Goal: Navigation & Orientation: Find specific page/section

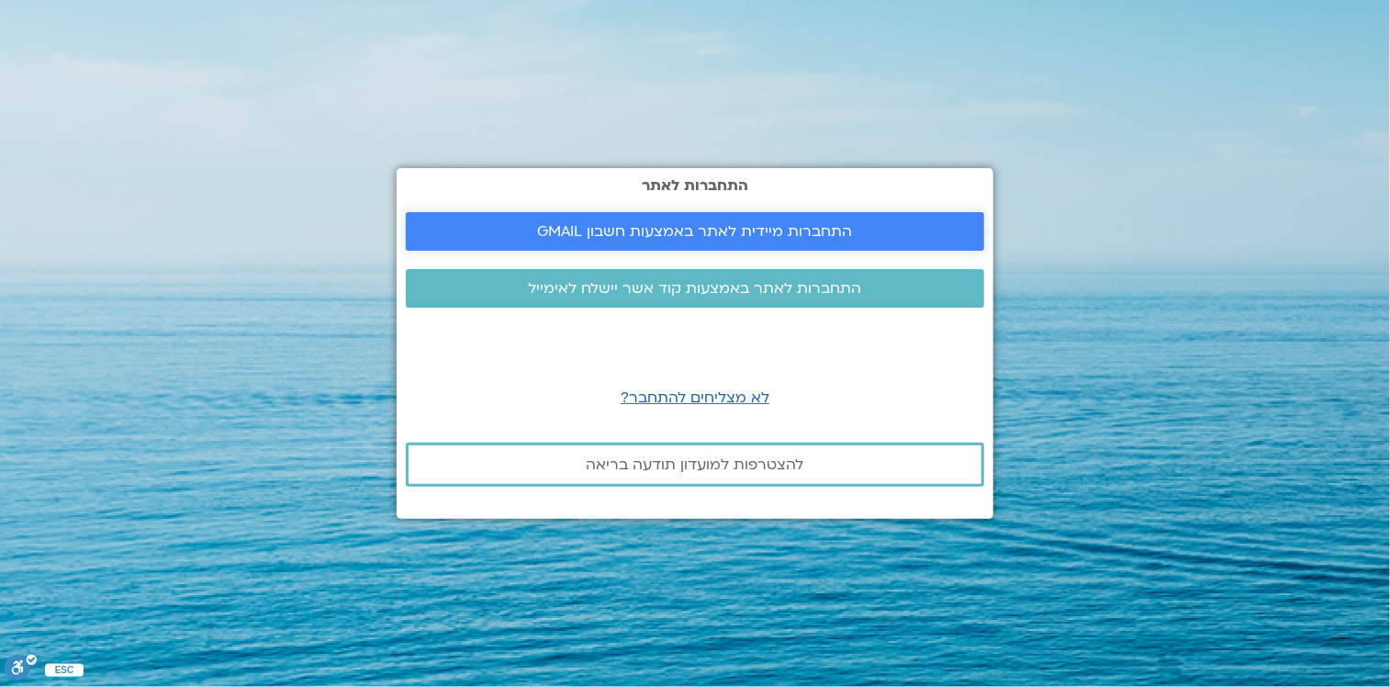
click at [725, 226] on span "התחברות מיידית לאתר באמצעות חשבון GMAIL" at bounding box center [695, 231] width 315 height 17
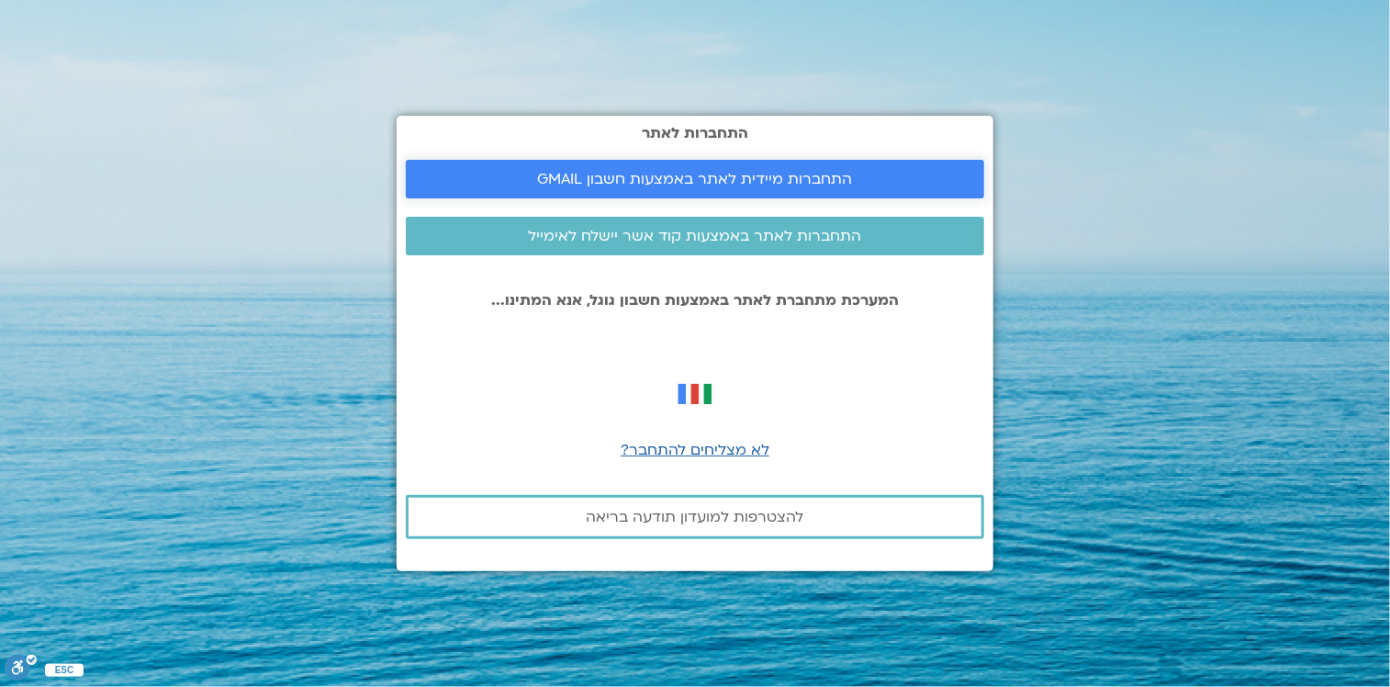
click at [841, 179] on span "התחברות מיידית לאתר באמצעות חשבון GMAIL" at bounding box center [695, 179] width 315 height 17
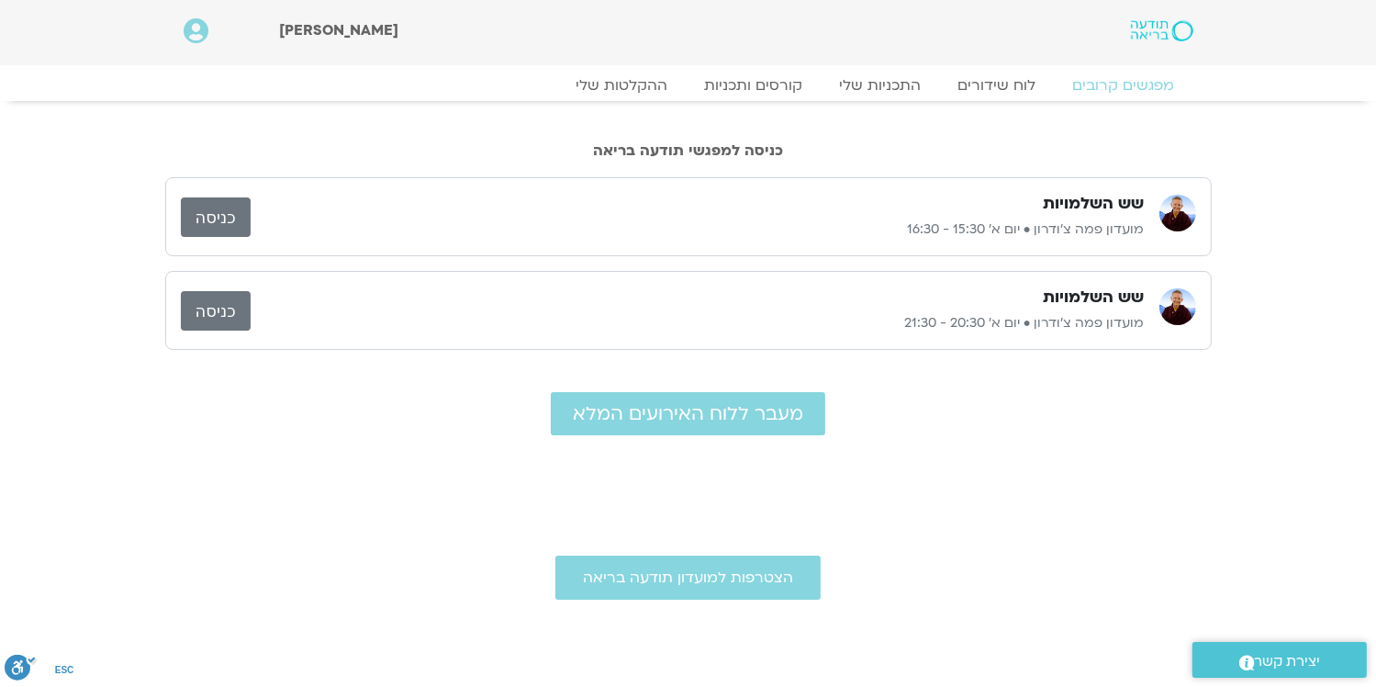
click at [246, 217] on link "כניסה" at bounding box center [216, 216] width 70 height 39
